Goal: Find specific page/section: Find specific page/section

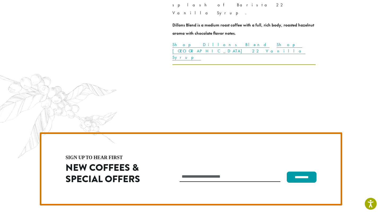
scroll to position [1498, 0]
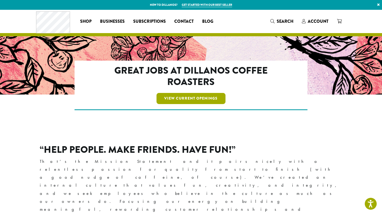
click at [215, 99] on link "View Current Openings" at bounding box center [190, 98] width 69 height 11
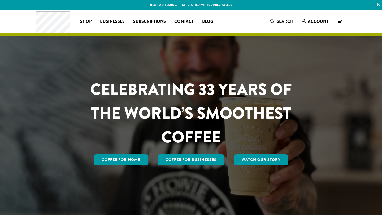
scroll to position [1457, 0]
